Goal: Information Seeking & Learning: Learn about a topic

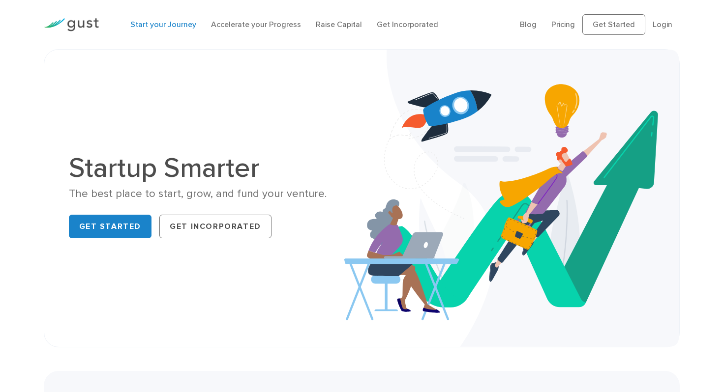
click at [177, 28] on link "Start your Journey" at bounding box center [163, 24] width 66 height 9
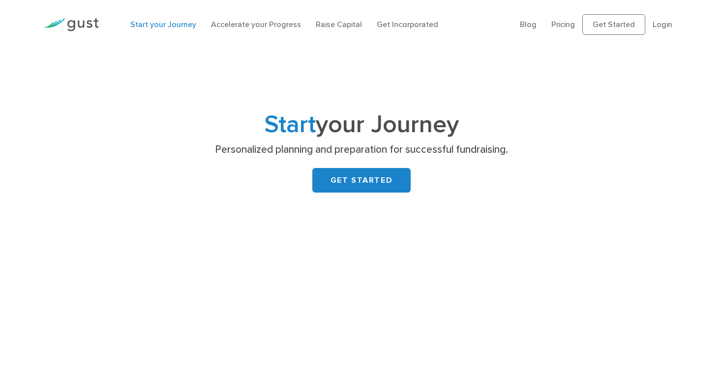
click at [569, 29] on li "Pricing" at bounding box center [563, 25] width 24 height 12
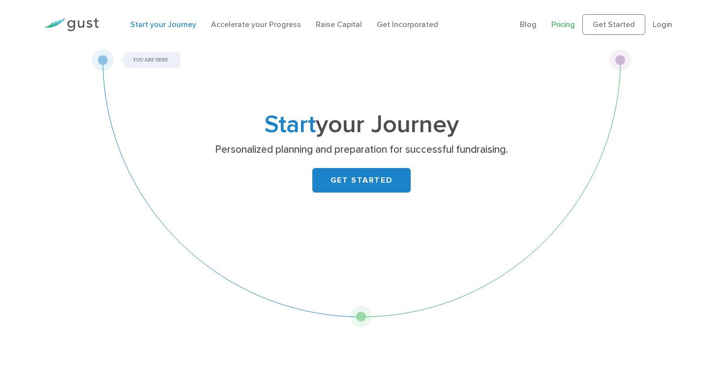
click at [566, 24] on link "Pricing" at bounding box center [563, 24] width 24 height 9
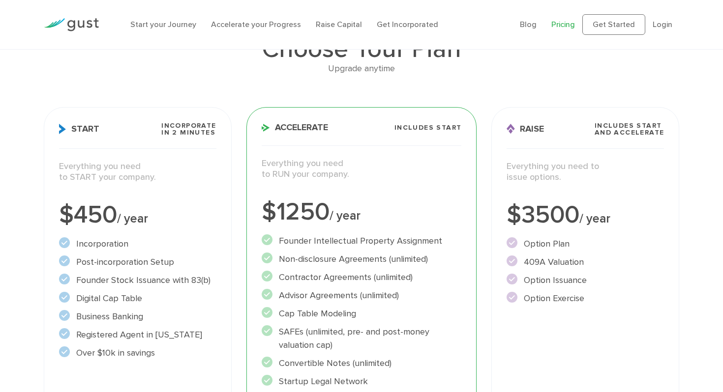
scroll to position [81, 0]
